Goal: Navigation & Orientation: Find specific page/section

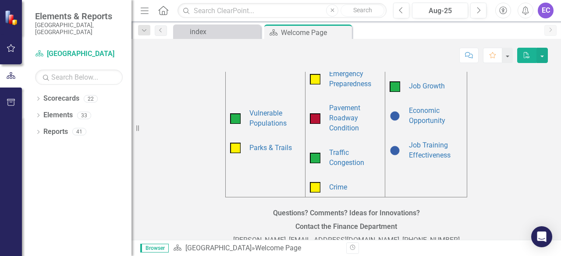
scroll to position [365, 0]
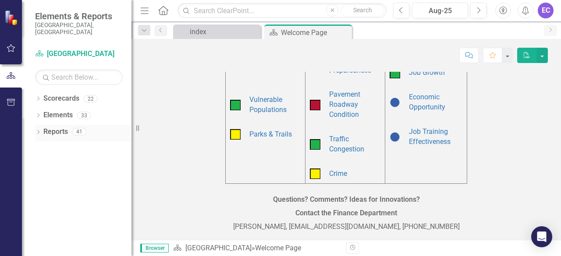
click at [39, 131] on icon "Dropdown" at bounding box center [38, 133] width 6 height 5
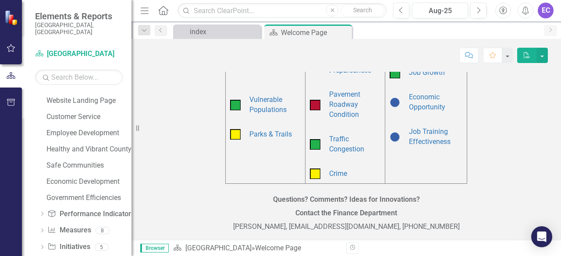
scroll to position [150, 0]
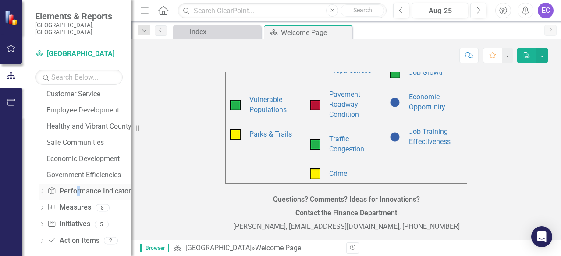
click at [78, 187] on link "Performance Indicator Performance Indicators" at bounding box center [90, 192] width 87 height 10
click at [41, 190] on icon "Dropdown" at bounding box center [42, 192] width 6 height 5
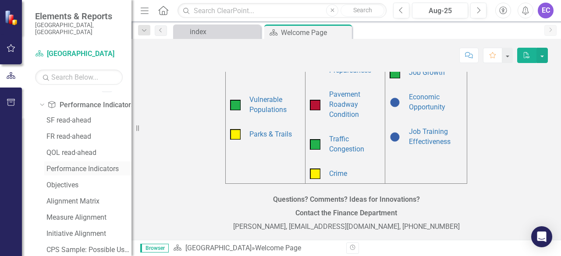
scroll to position [62, 0]
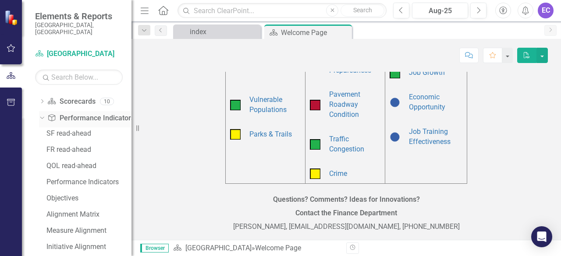
click at [39, 117] on div "Dropdown" at bounding box center [42, 119] width 6 height 4
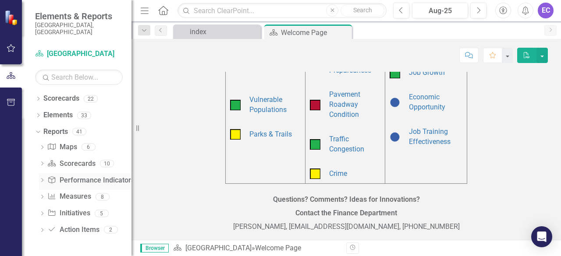
scroll to position [0, 0]
click at [40, 195] on icon "Dropdown" at bounding box center [42, 197] width 6 height 5
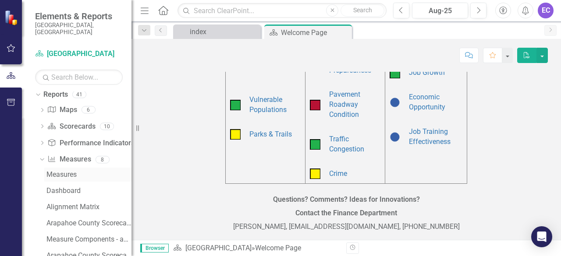
scroll to position [30, 0]
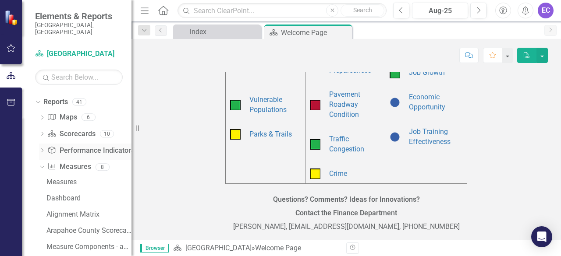
click at [40, 149] on icon "Dropdown" at bounding box center [42, 151] width 6 height 5
click at [41, 147] on icon "Dropdown" at bounding box center [41, 150] width 5 height 6
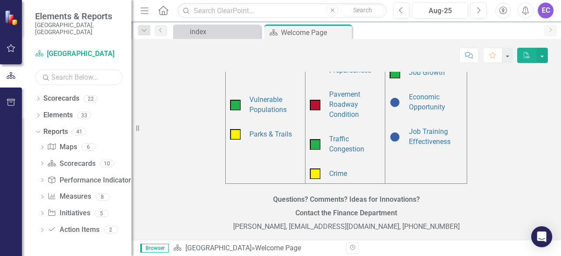
click at [89, 70] on input "text" at bounding box center [79, 77] width 88 height 15
type input "CORE"
click at [42, 195] on icon at bounding box center [42, 197] width 2 height 4
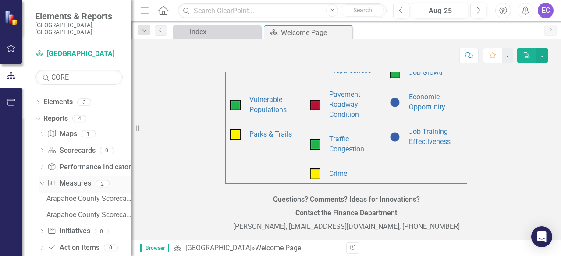
scroll to position [20, 0]
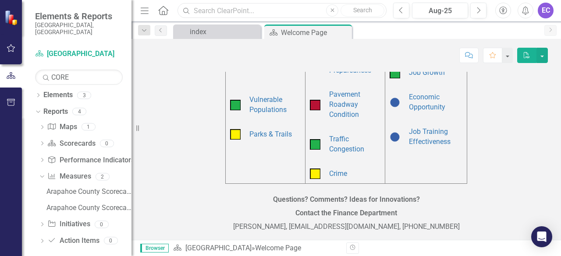
click at [288, 10] on input "text" at bounding box center [281, 10] width 209 height 15
type input "c"
type input "r"
drag, startPoint x: 108, startPoint y: 73, endPoint x: 42, endPoint y: 70, distance: 65.8
click at [42, 70] on div "Search CORE" at bounding box center [79, 77] width 88 height 15
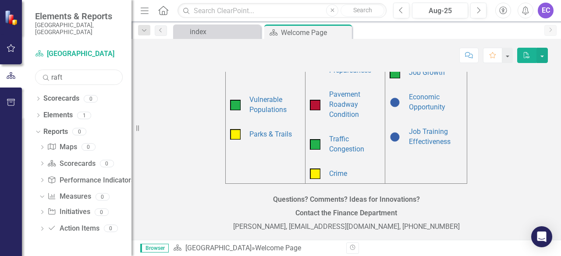
scroll to position [0, 0]
type input "r"
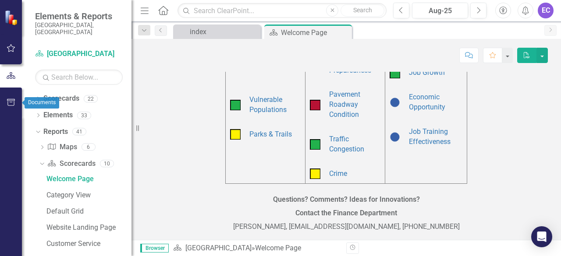
click at [15, 106] on button "button" at bounding box center [11, 103] width 20 height 18
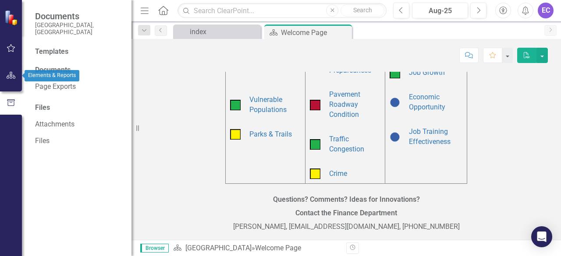
click at [16, 79] on button "button" at bounding box center [11, 76] width 20 height 18
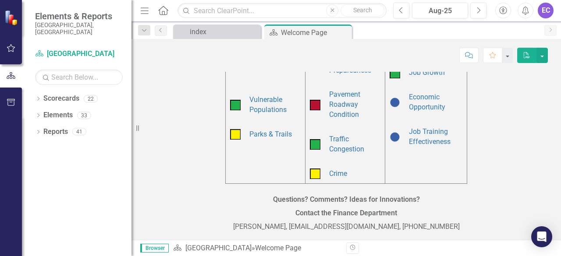
click at [139, 14] on icon "Menu" at bounding box center [144, 10] width 11 height 9
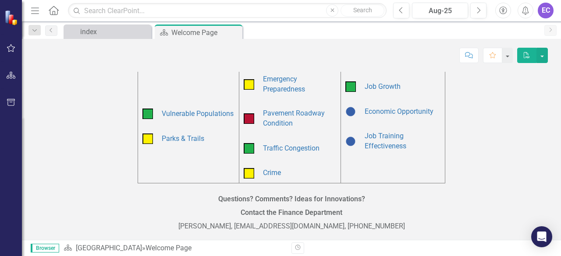
scroll to position [336, 0]
click at [38, 32] on icon "Dropdown" at bounding box center [35, 31] width 8 height 6
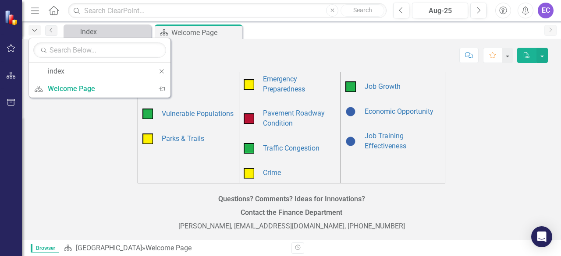
click at [38, 32] on icon "Dropdown" at bounding box center [35, 31] width 8 height 6
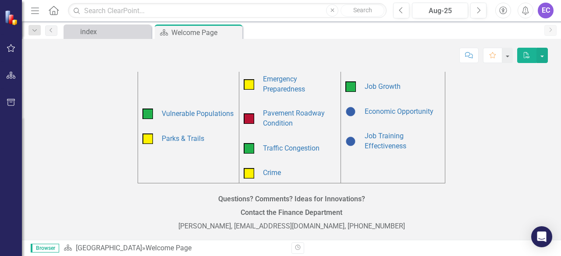
click at [39, 13] on icon "Menu" at bounding box center [34, 10] width 11 height 9
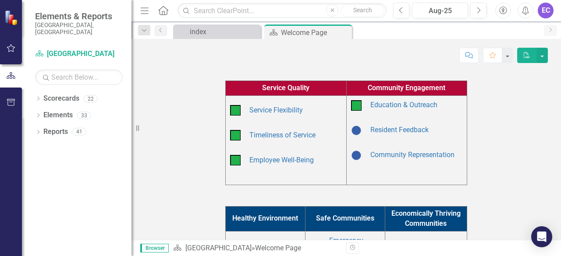
scroll to position [0, 0]
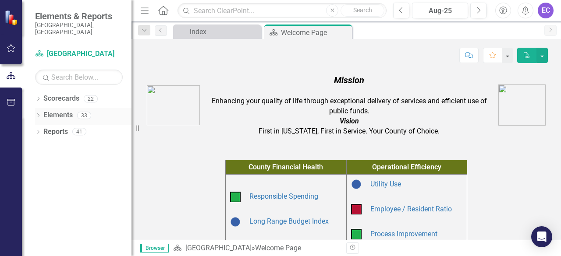
click at [37, 114] on icon "Dropdown" at bounding box center [38, 116] width 6 height 5
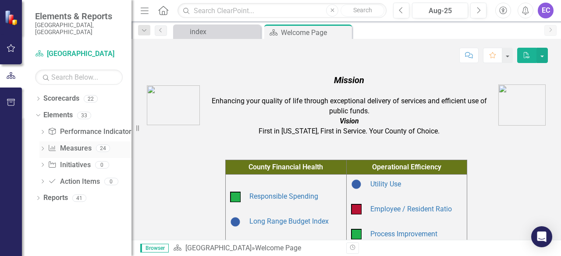
click at [43, 147] on icon at bounding box center [43, 149] width 2 height 4
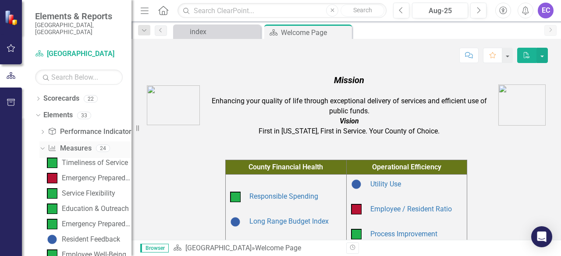
click at [42, 145] on icon "Dropdown" at bounding box center [41, 148] width 5 height 6
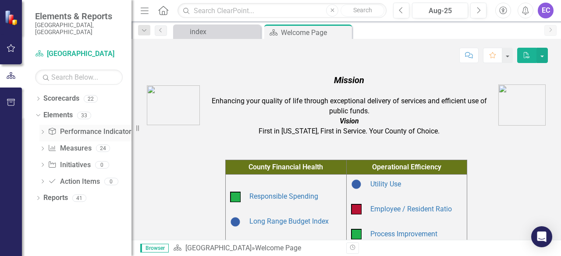
click at [44, 131] on icon "Dropdown" at bounding box center [42, 133] width 6 height 5
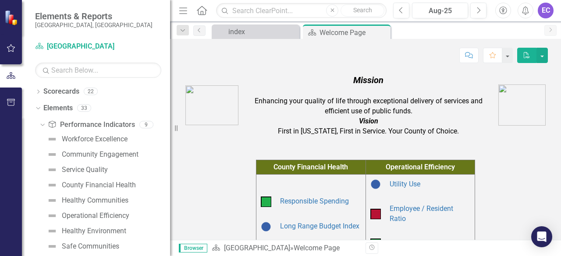
drag, startPoint x: 131, startPoint y: 145, endPoint x: 170, endPoint y: 152, distance: 39.2
click at [170, 152] on div "Resize" at bounding box center [173, 128] width 7 height 256
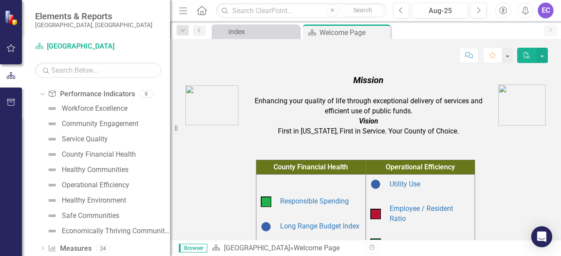
scroll to position [31, 0]
click at [112, 169] on div "Healthy Communities" at bounding box center [95, 170] width 67 height 8
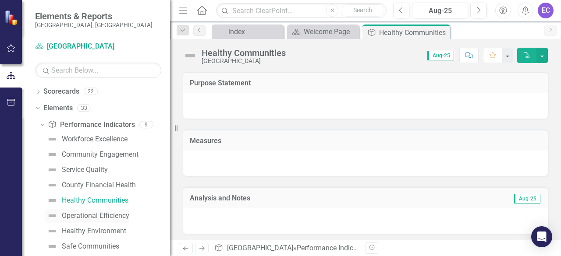
click at [103, 219] on div "Operational Efficiency" at bounding box center [95, 216] width 67 height 8
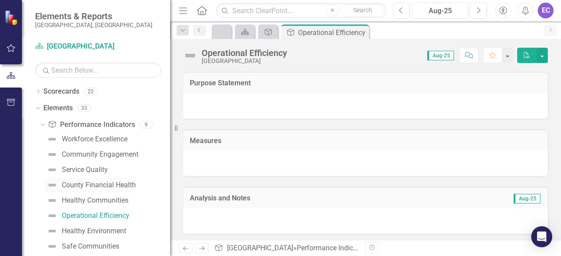
click at [105, 182] on div "County Financial Health" at bounding box center [99, 185] width 74 height 8
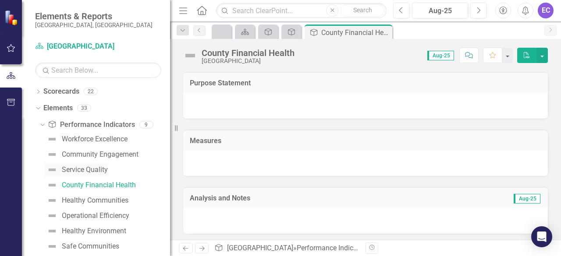
click at [96, 168] on div "Service Quality" at bounding box center [85, 170] width 46 height 8
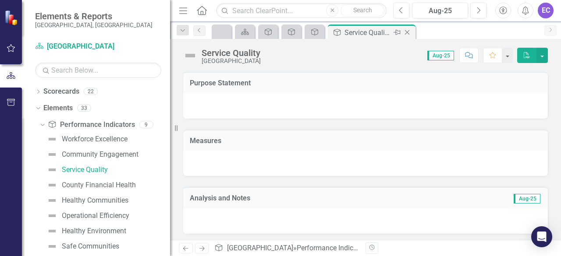
click at [411, 33] on icon "Close" at bounding box center [407, 32] width 9 height 7
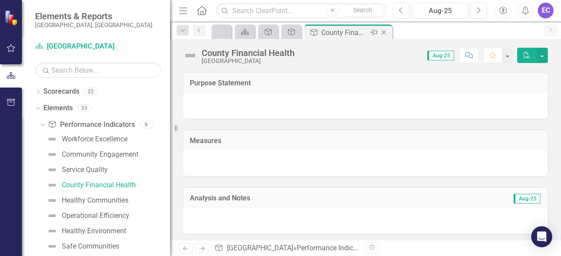
click at [384, 33] on icon "Close" at bounding box center [383, 32] width 9 height 7
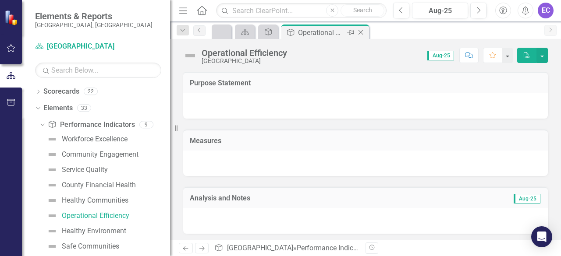
click at [360, 33] on icon "Close" at bounding box center [360, 32] width 9 height 7
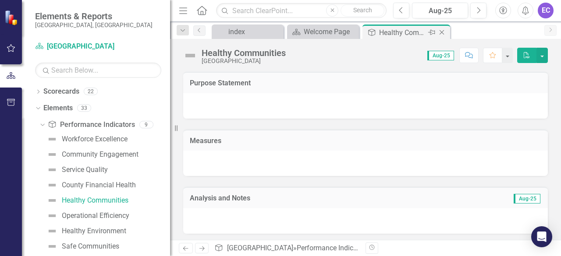
click at [443, 35] on icon "Close" at bounding box center [441, 32] width 9 height 7
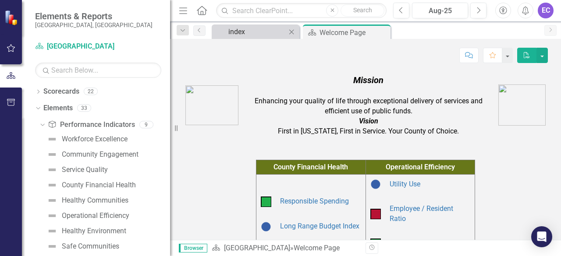
click at [271, 30] on div "index" at bounding box center [257, 31] width 58 height 11
click at [247, 32] on div "index" at bounding box center [257, 31] width 58 height 11
click at [43, 123] on icon "Dropdown" at bounding box center [41, 124] width 5 height 6
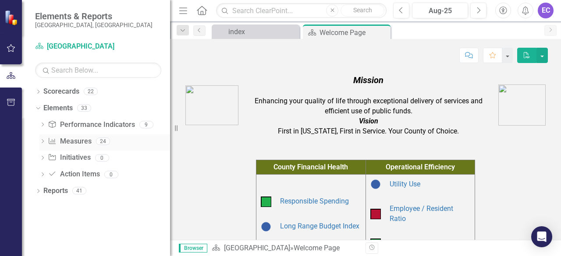
click at [39, 142] on icon "Dropdown" at bounding box center [42, 142] width 6 height 5
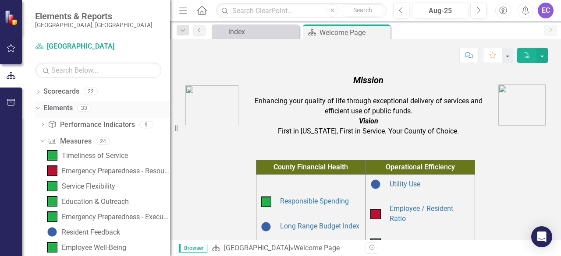
click at [37, 110] on icon "Dropdown" at bounding box center [37, 108] width 5 height 6
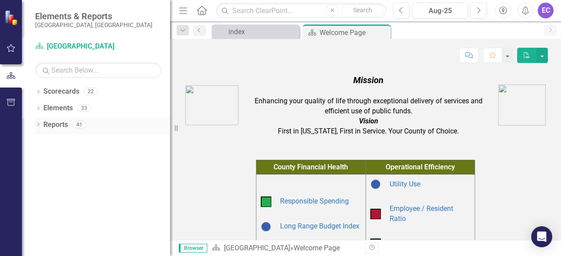
click at [39, 125] on icon at bounding box center [38, 125] width 2 height 4
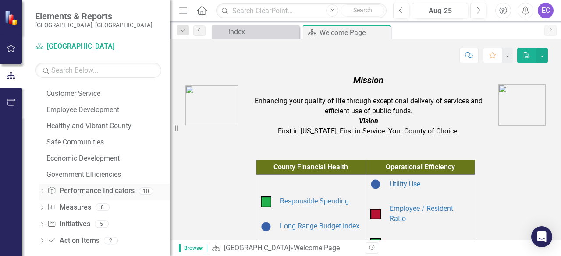
scroll to position [150, 0]
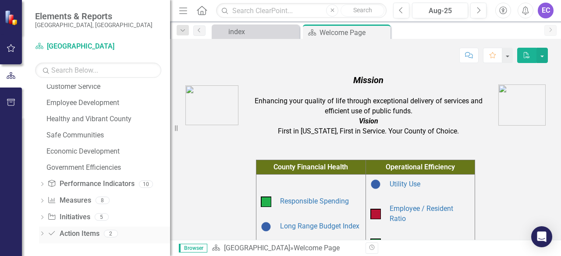
click at [46, 236] on div "Dropdown Action Item Action Items 2" at bounding box center [104, 235] width 131 height 17
click at [40, 234] on icon "Dropdown" at bounding box center [42, 234] width 6 height 5
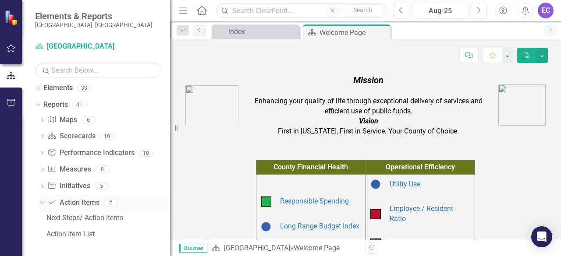
click at [43, 204] on icon "Dropdown" at bounding box center [41, 202] width 5 height 6
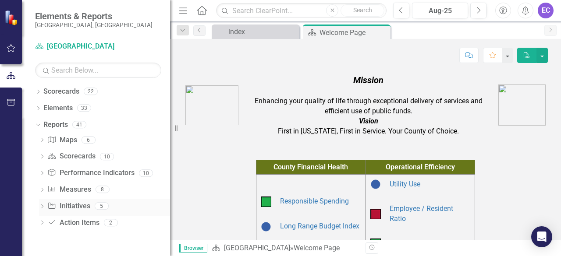
click at [43, 208] on icon "Dropdown" at bounding box center [42, 207] width 6 height 5
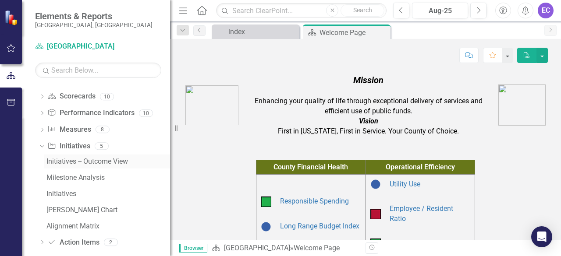
scroll to position [68, 0]
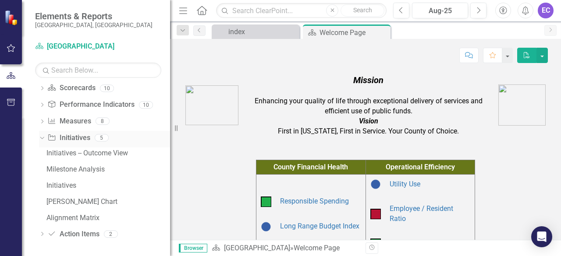
click at [42, 136] on icon "Dropdown" at bounding box center [41, 138] width 5 height 6
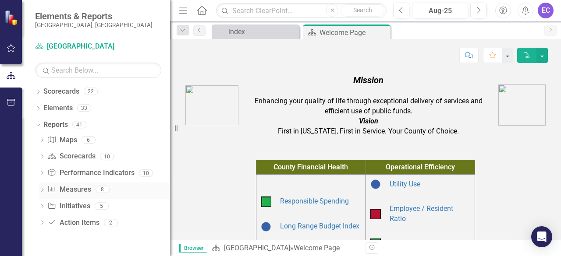
click at [43, 189] on icon at bounding box center [42, 190] width 2 height 4
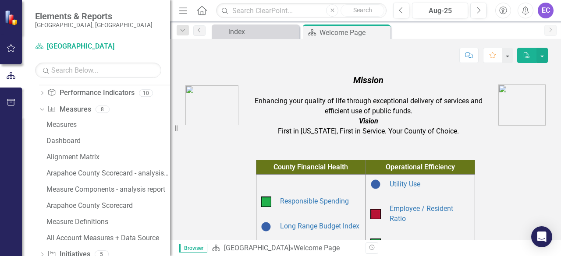
scroll to position [88, 0]
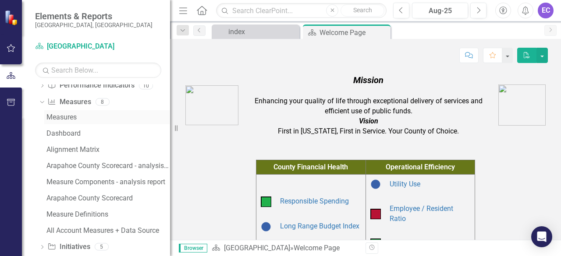
click at [75, 115] on div "Measures" at bounding box center [108, 117] width 124 height 8
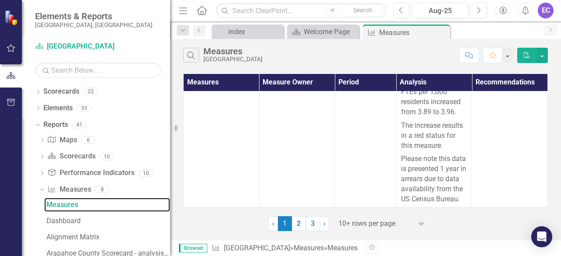
scroll to position [1508, 0]
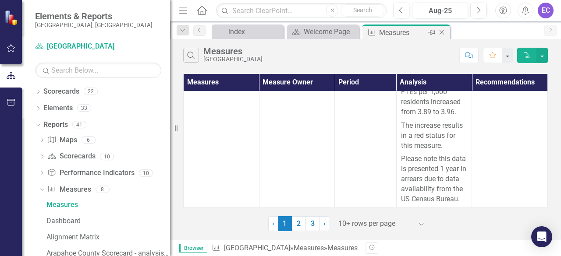
click at [444, 31] on icon "Close" at bounding box center [441, 32] width 9 height 7
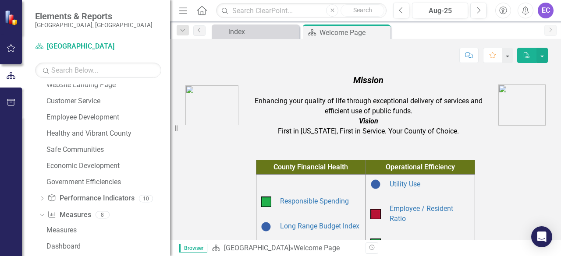
scroll to position [136, 0]
click at [41, 198] on icon "Dropdown" at bounding box center [42, 199] width 6 height 5
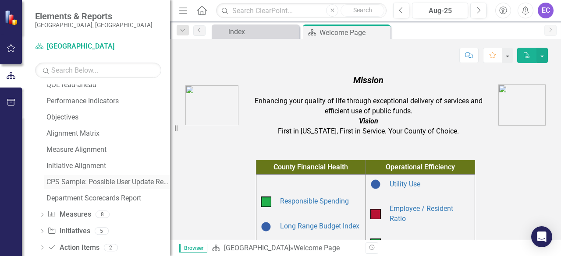
scroll to position [92, 0]
click at [97, 197] on div "Department Scorecards Report" at bounding box center [108, 199] width 124 height 8
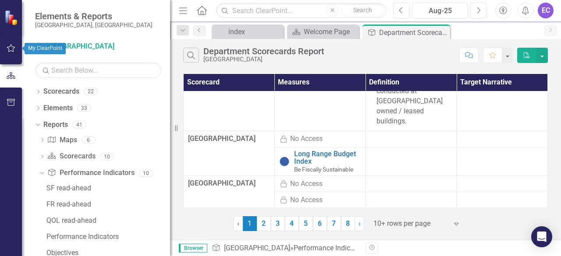
click at [16, 43] on button "button" at bounding box center [11, 48] width 20 height 18
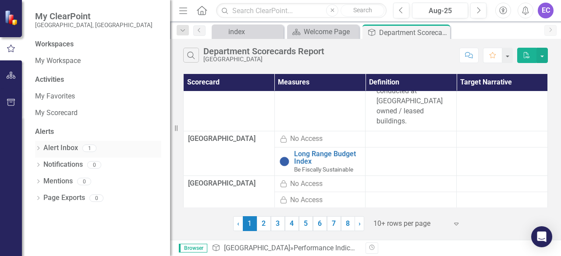
click at [61, 148] on link "Alert Inbox" at bounding box center [60, 148] width 35 height 10
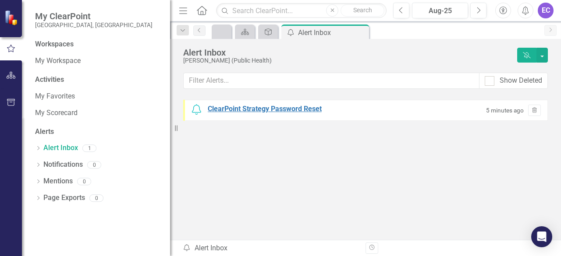
click at [273, 109] on div "ClearPoint Strategy Password Reset" at bounding box center [265, 109] width 114 height 10
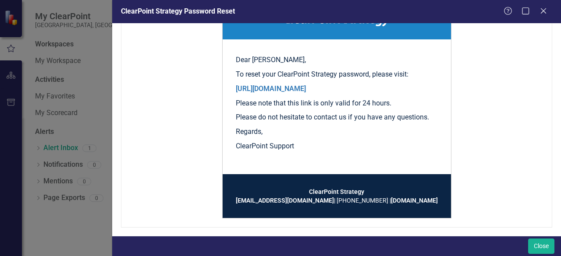
scroll to position [99, 0]
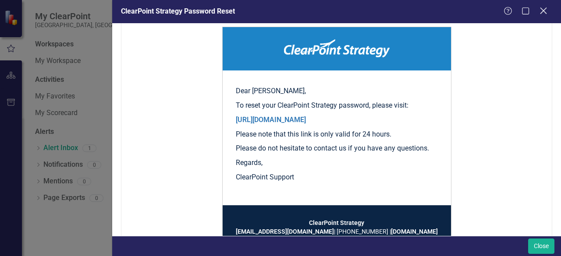
click at [544, 13] on icon "Close" at bounding box center [543, 11] width 11 height 8
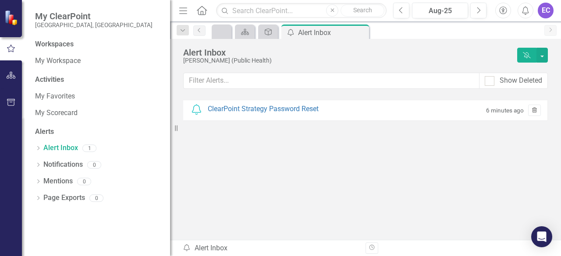
click at [532, 109] on icon "button" at bounding box center [534, 109] width 5 height 5
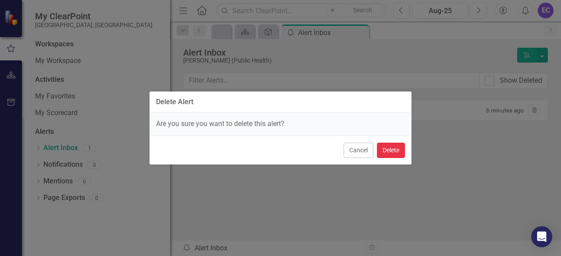
click at [391, 149] on button "Delete" at bounding box center [391, 150] width 28 height 15
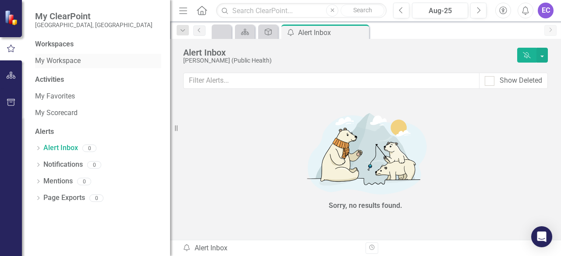
click at [60, 58] on link "My Workspace" at bounding box center [98, 61] width 126 height 10
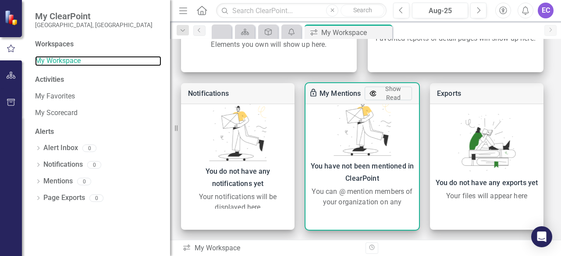
scroll to position [21, 0]
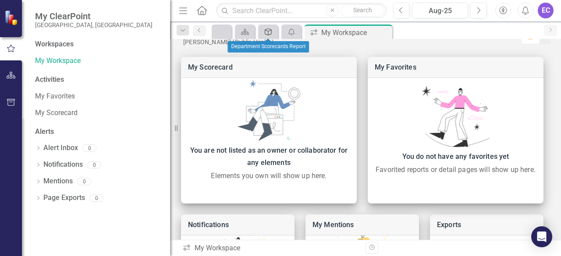
click at [272, 31] on icon at bounding box center [268, 31] width 7 height 7
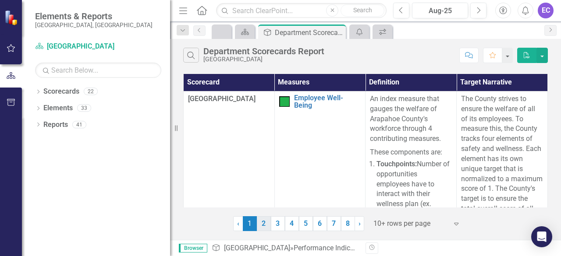
click at [266, 220] on link "2" at bounding box center [264, 223] width 14 height 15
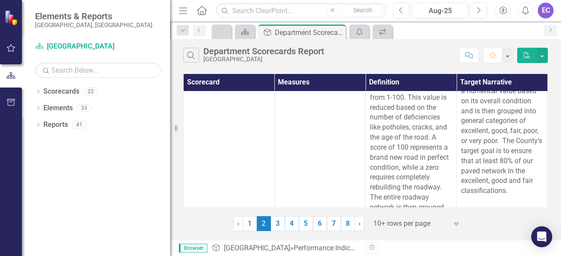
scroll to position [2059, 0]
